Goal: Task Accomplishment & Management: Manage account settings

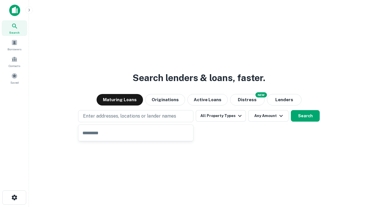
type input "**********"
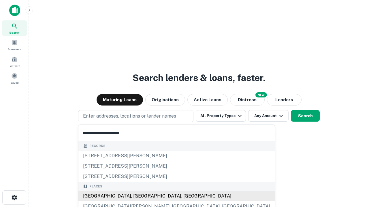
click at [138, 196] on div "[GEOGRAPHIC_DATA], [GEOGRAPHIC_DATA], [GEOGRAPHIC_DATA]" at bounding box center [176, 196] width 196 height 10
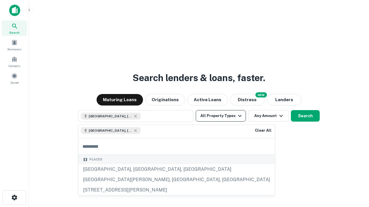
click at [221, 116] on button "All Property Types" at bounding box center [221, 116] width 50 height 12
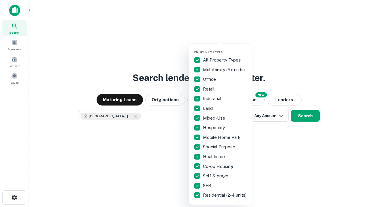
click at [225, 48] on button "button" at bounding box center [224, 48] width 63 height 0
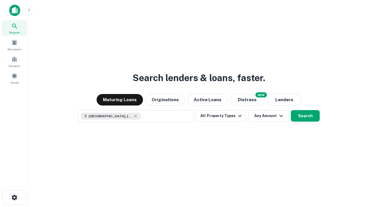
scroll to position [9, 0]
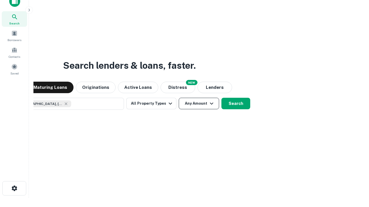
click at [179, 98] on button "Any Amount" at bounding box center [199, 104] width 40 height 12
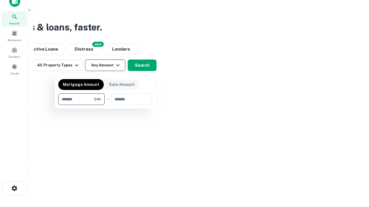
type input "*******"
click at [105, 105] on button "button" at bounding box center [105, 105] width 94 height 0
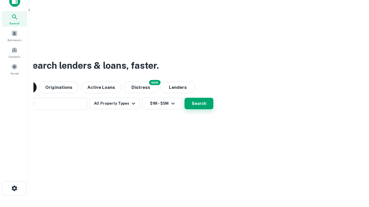
click at [184, 98] on button "Search" at bounding box center [198, 104] width 29 height 12
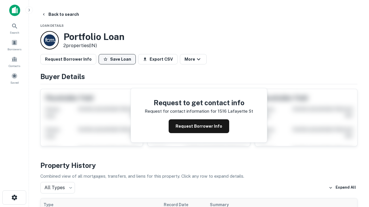
click at [117, 59] on button "Save Loan" at bounding box center [116, 59] width 37 height 10
click at [118, 59] on button "Loan Saved" at bounding box center [118, 59] width 40 height 10
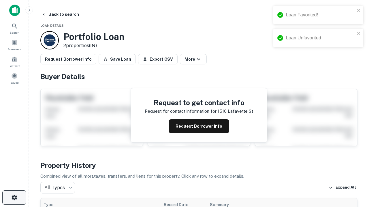
click at [14, 198] on icon "button" at bounding box center [14, 197] width 7 height 7
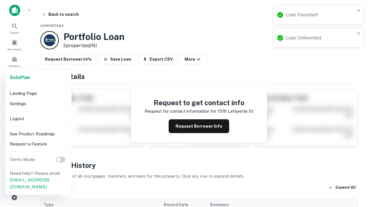
click at [38, 119] on li "Logout" at bounding box center [38, 119] width 62 height 10
